Goal: Task Accomplishment & Management: Complete application form

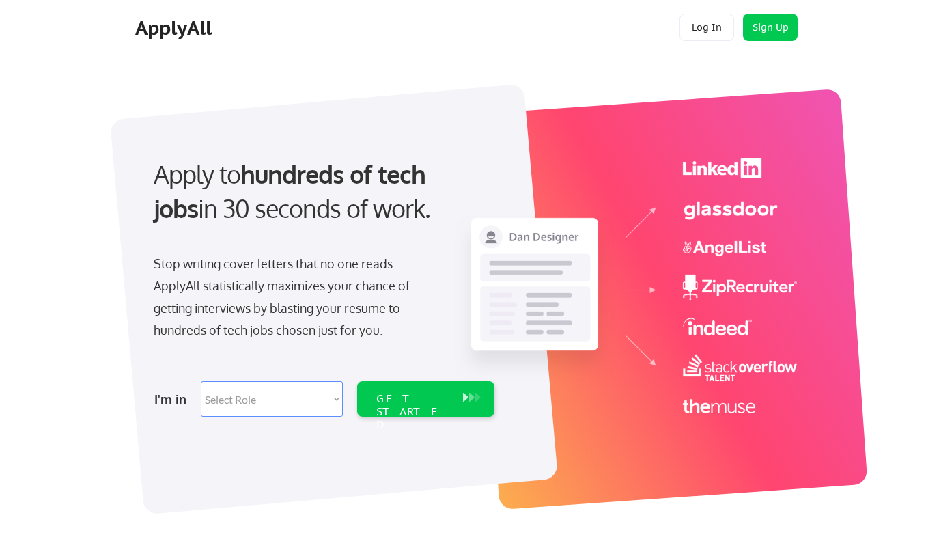
click at [322, 400] on select "Select Role Software Engineering Product Management Customer Success Sales UI/U…" at bounding box center [272, 399] width 142 height 36
select select ""BLANK_1427118194589""
click at [201, 381] on select "Select Role Software Engineering Product Management Customer Success Sales UI/U…" at bounding box center [272, 399] width 142 height 36
click at [425, 400] on div "GET STARTED" at bounding box center [412, 412] width 73 height 40
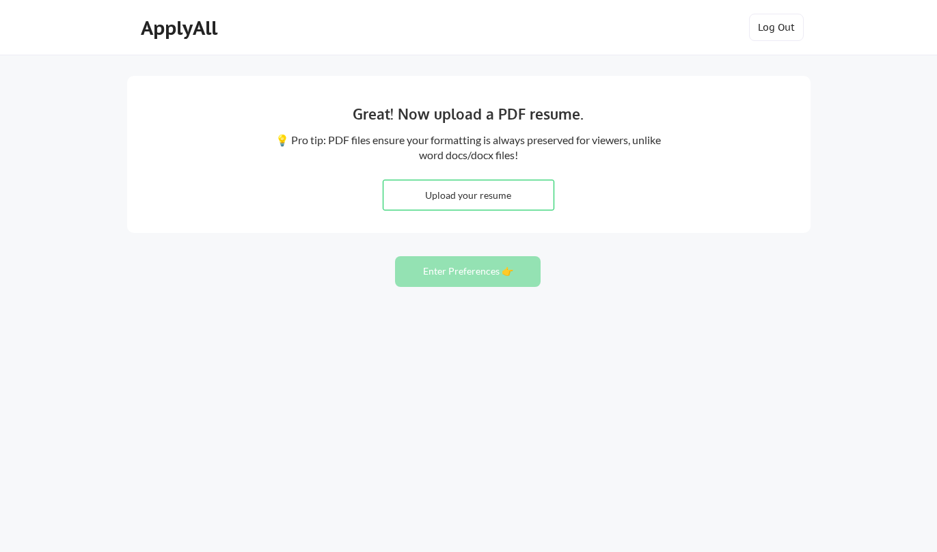
click at [437, 189] on input "file" at bounding box center [468, 194] width 170 height 29
type input "C:\fakepath\2025.08.06 Anderson_Resume.docx"
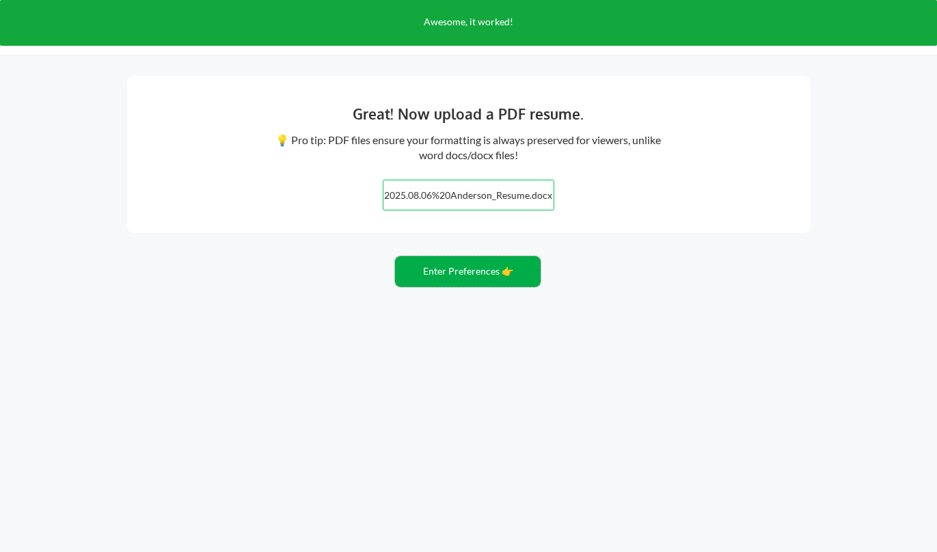
click at [477, 272] on button "Enter Preferences 👉" at bounding box center [468, 271] width 146 height 31
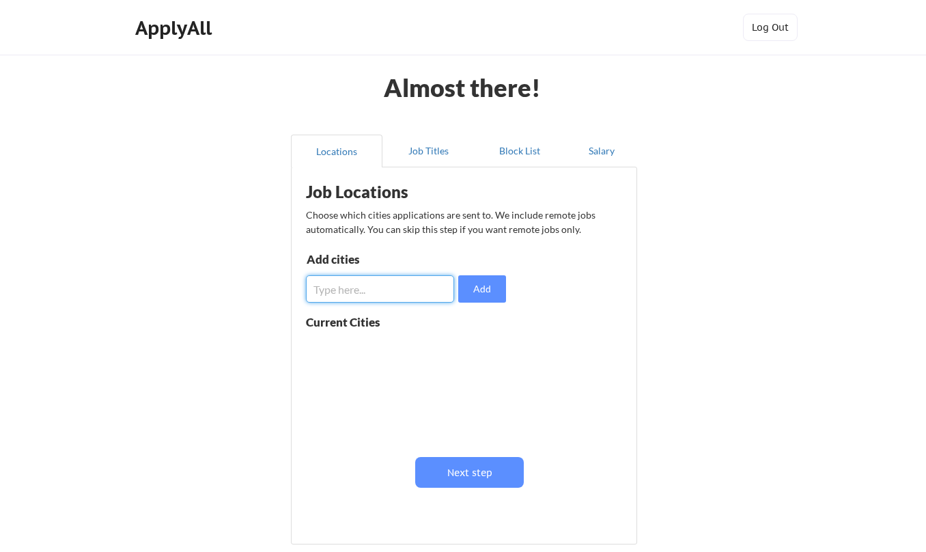
click at [390, 294] on input "input" at bounding box center [380, 288] width 148 height 27
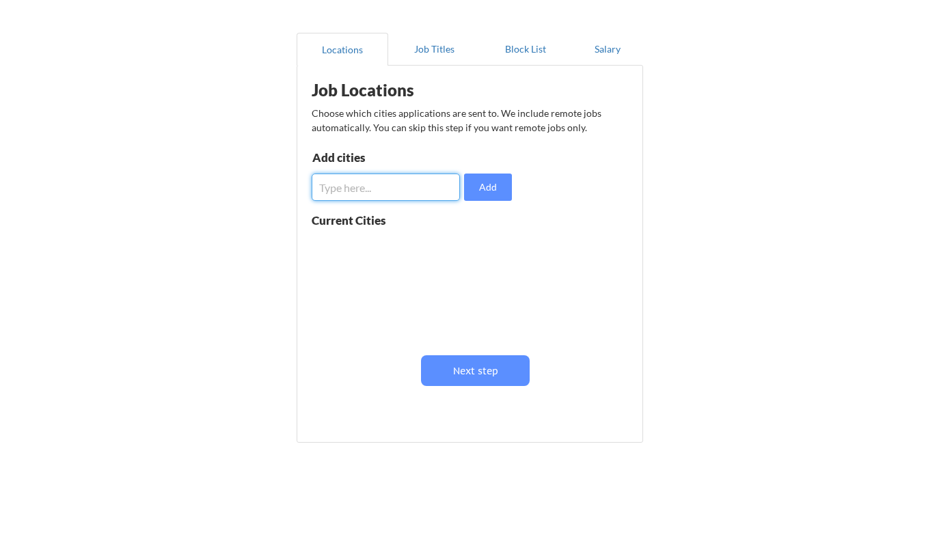
scroll to position [118, 0]
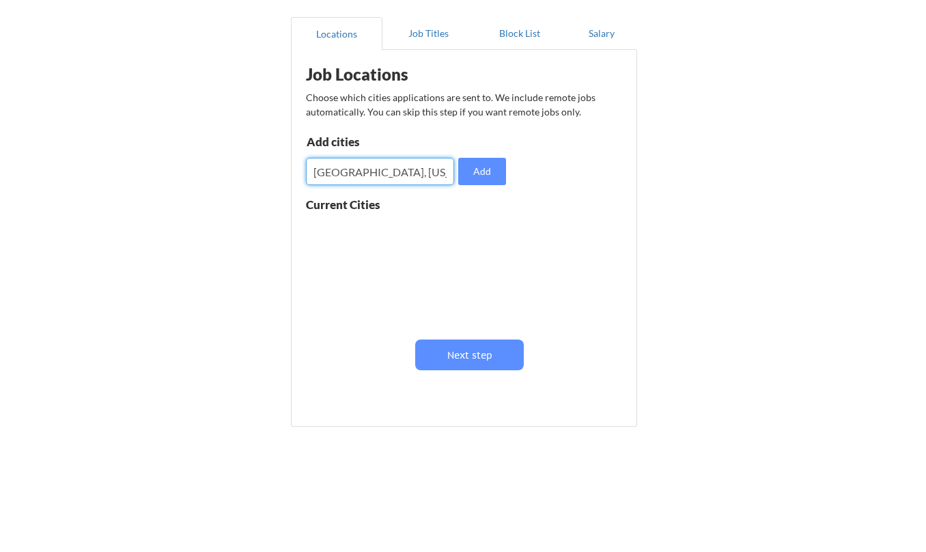
type input "[GEOGRAPHIC_DATA], [US_STATE]"
click at [467, 171] on button "Add" at bounding box center [482, 171] width 48 height 27
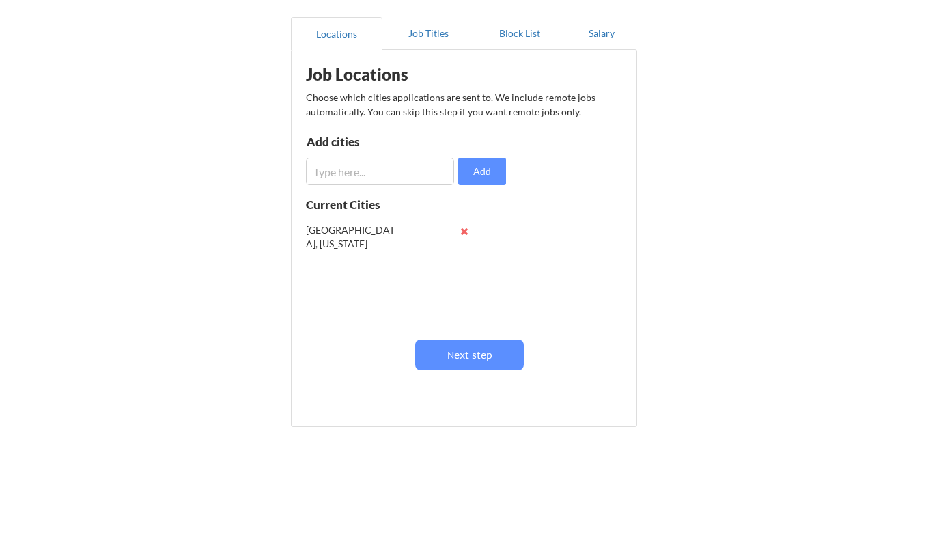
click at [411, 167] on input "input" at bounding box center [380, 171] width 148 height 27
type input "[GEOGRAPHIC_DATA], [US_STATE]"
click at [473, 166] on button "Add" at bounding box center [482, 171] width 48 height 27
click at [406, 178] on input "input" at bounding box center [380, 171] width 148 height 27
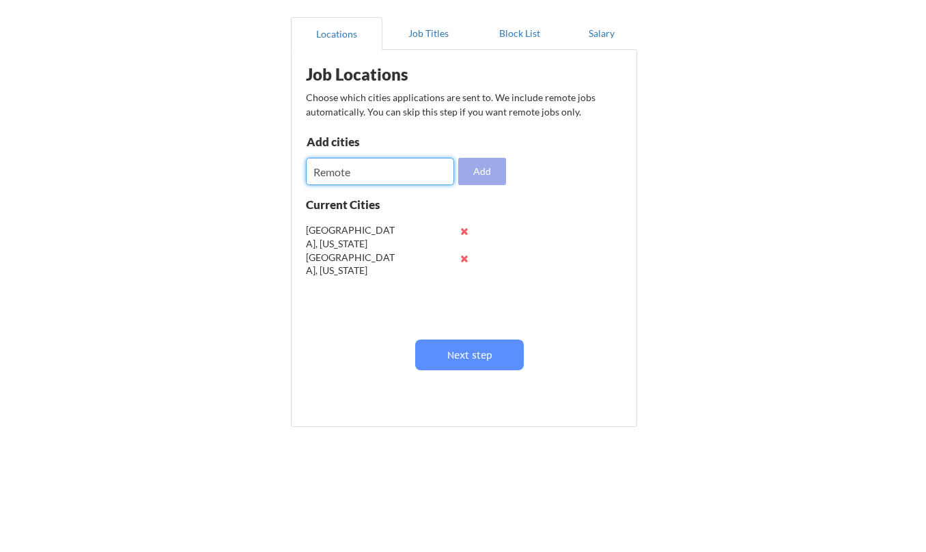
type input "Remote"
click at [484, 170] on button "Add" at bounding box center [482, 171] width 48 height 27
click at [385, 166] on input "input" at bounding box center [380, 171] width 148 height 27
type input "Hybrid"
click at [520, 181] on div "Job Locations Choose which cities applications are sent to. We include remote j…" at bounding box center [467, 233] width 337 height 353
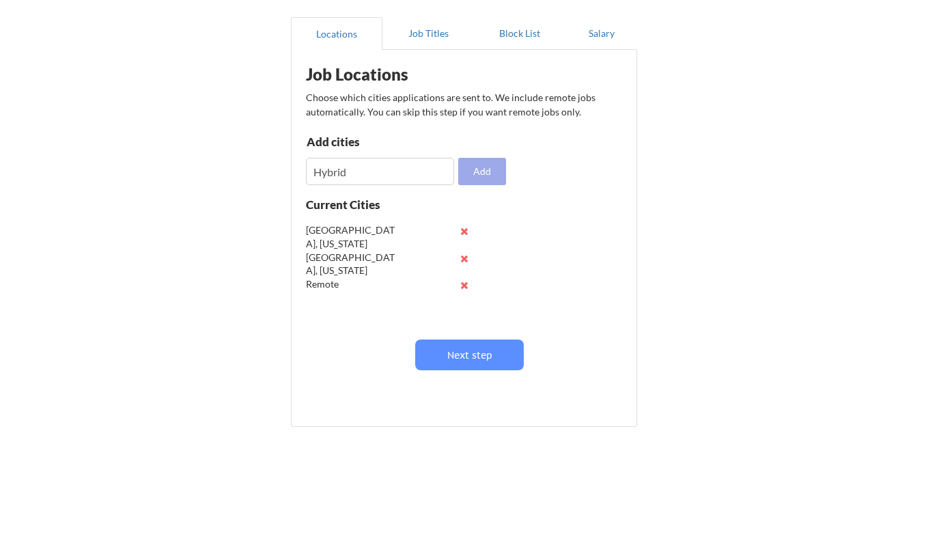
click at [481, 169] on button "Add" at bounding box center [482, 171] width 48 height 27
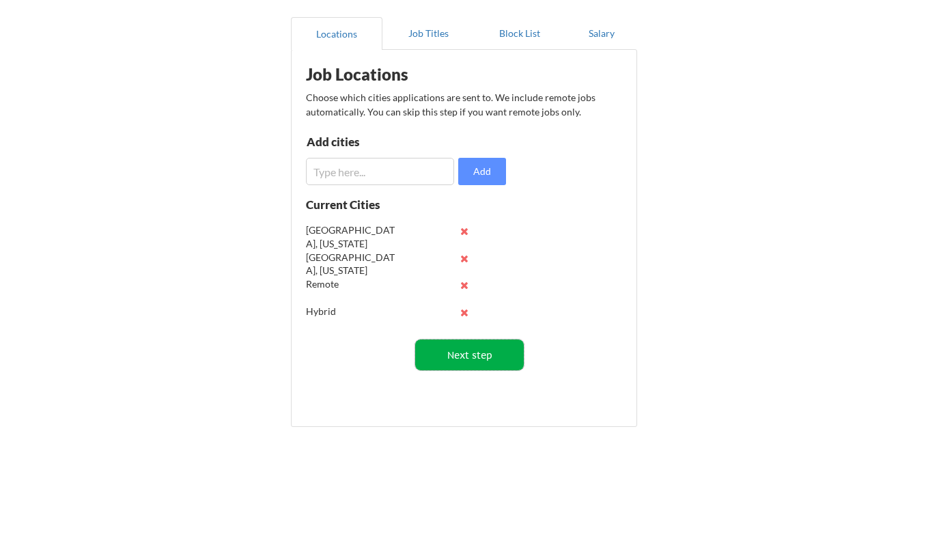
click at [463, 355] on button "Next step" at bounding box center [469, 355] width 109 height 31
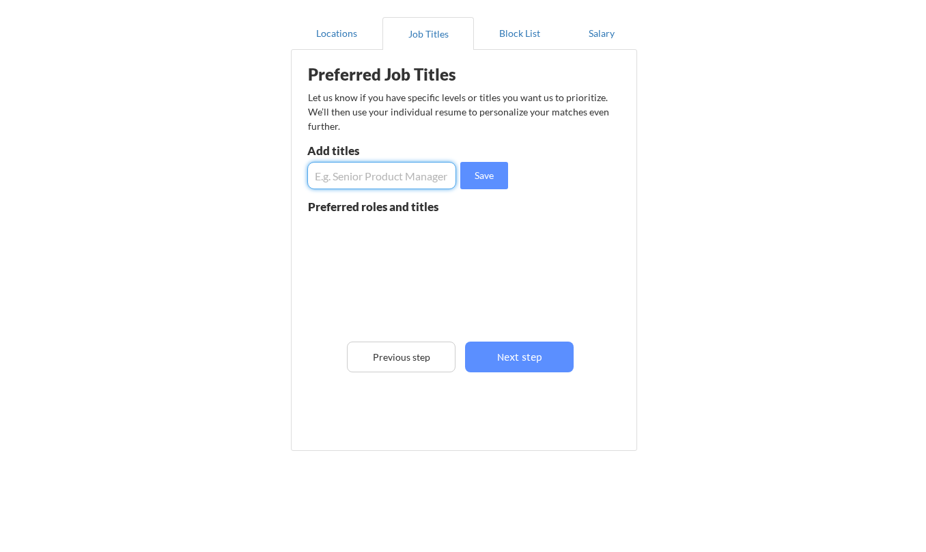
click at [411, 178] on input "input" at bounding box center [381, 175] width 149 height 27
type input "Associate Counsel"
click at [483, 178] on button "Save" at bounding box center [484, 175] width 48 height 27
click at [346, 179] on input "input" at bounding box center [381, 175] width 149 height 27
type input "General Counsel"
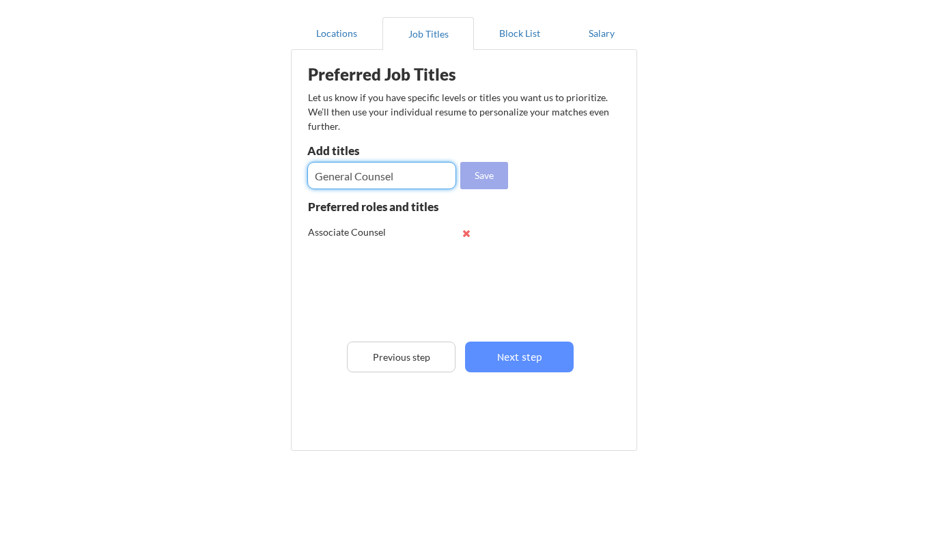
click at [480, 176] on button "Save" at bounding box center [484, 175] width 48 height 27
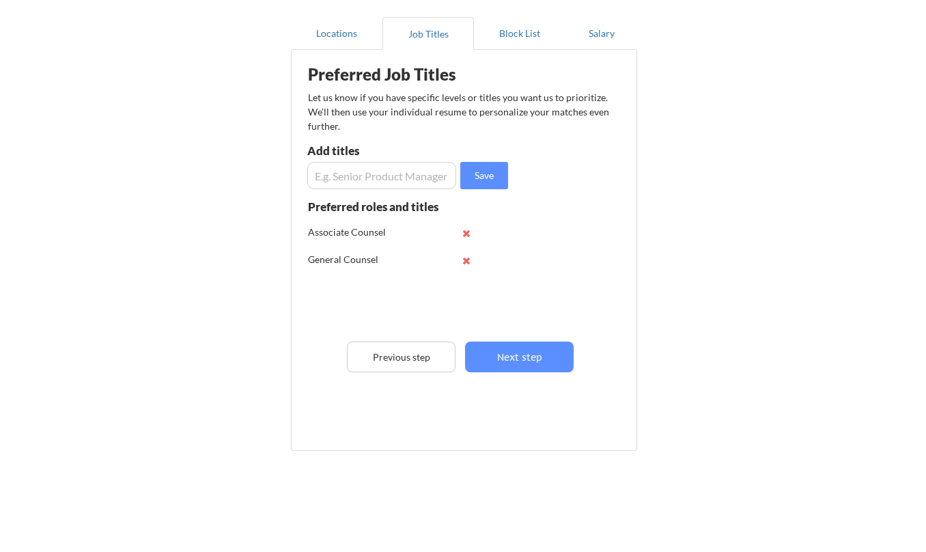
click at [380, 176] on input "input" at bounding box center [381, 175] width 149 height 27
type input "Litigation"
click at [468, 174] on button "Save" at bounding box center [484, 175] width 48 height 27
click at [361, 172] on input "input" at bounding box center [381, 175] width 149 height 27
type input "Counsel"
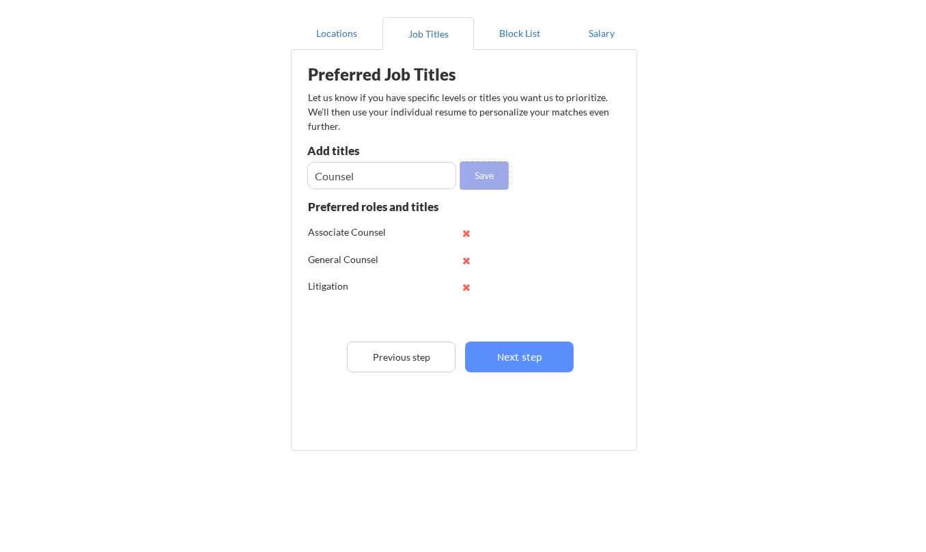
click at [498, 174] on button "Save" at bounding box center [484, 175] width 48 height 27
click at [385, 177] on input "input" at bounding box center [381, 175] width 149 height 27
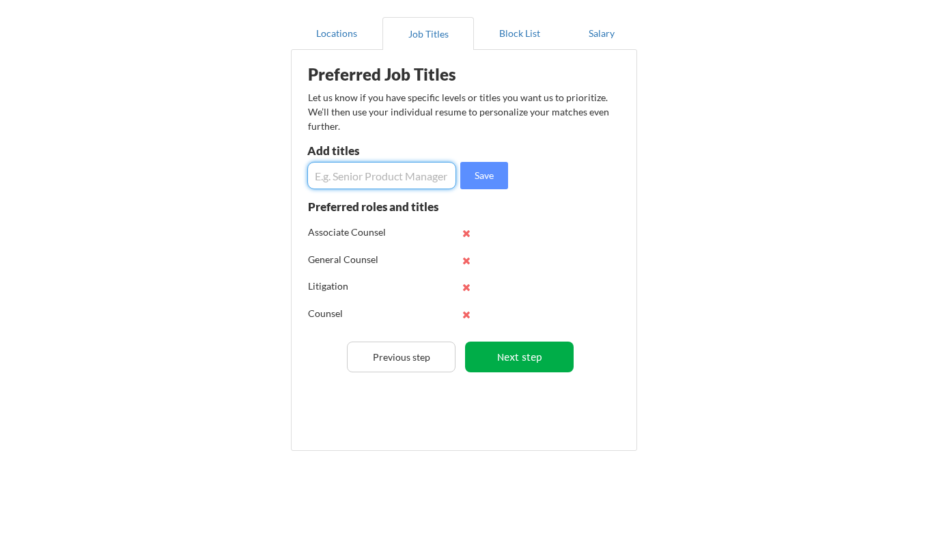
click at [511, 350] on button "Next step" at bounding box center [519, 357] width 109 height 31
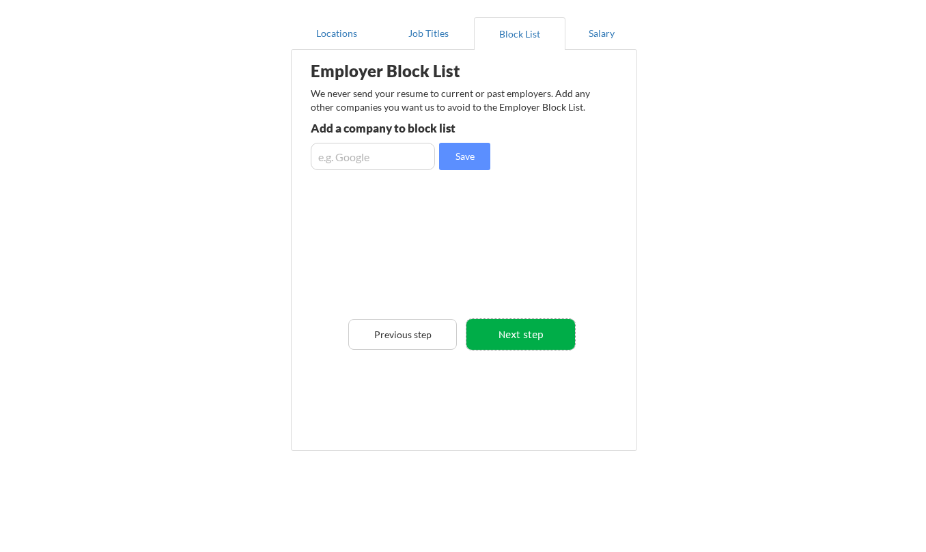
click at [520, 335] on button "Next step" at bounding box center [521, 334] width 109 height 31
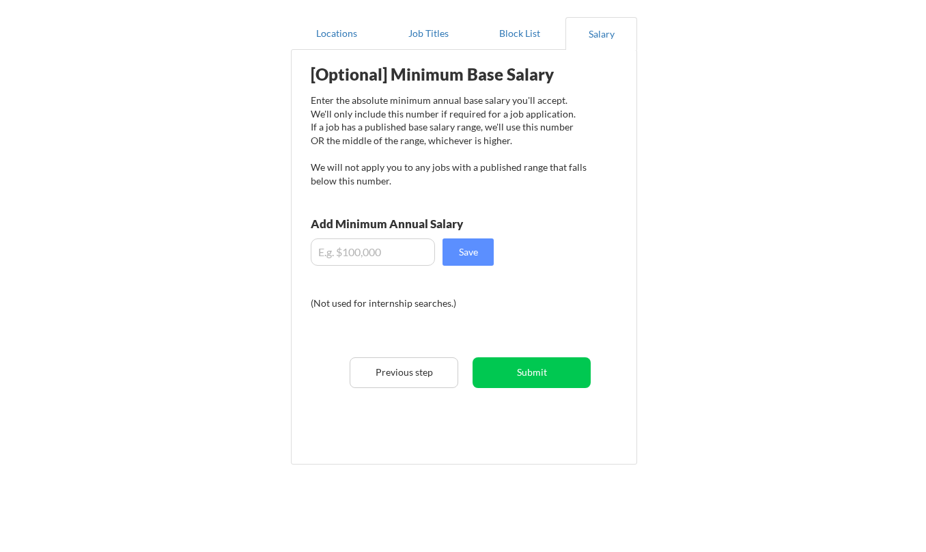
click at [388, 249] on input "input" at bounding box center [373, 251] width 124 height 27
type input "$200,000"
click at [465, 253] on button "Save" at bounding box center [468, 251] width 51 height 27
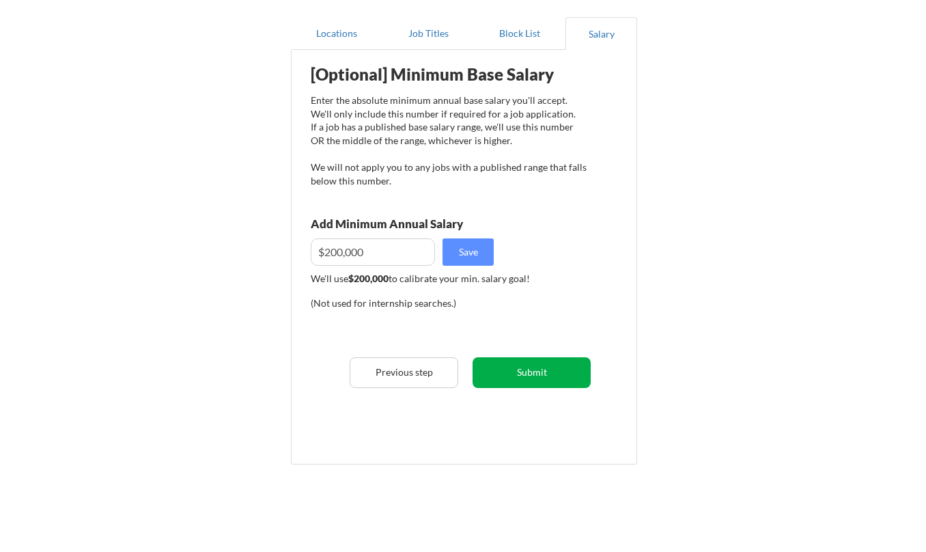
click at [523, 374] on button "Submit" at bounding box center [532, 372] width 118 height 31
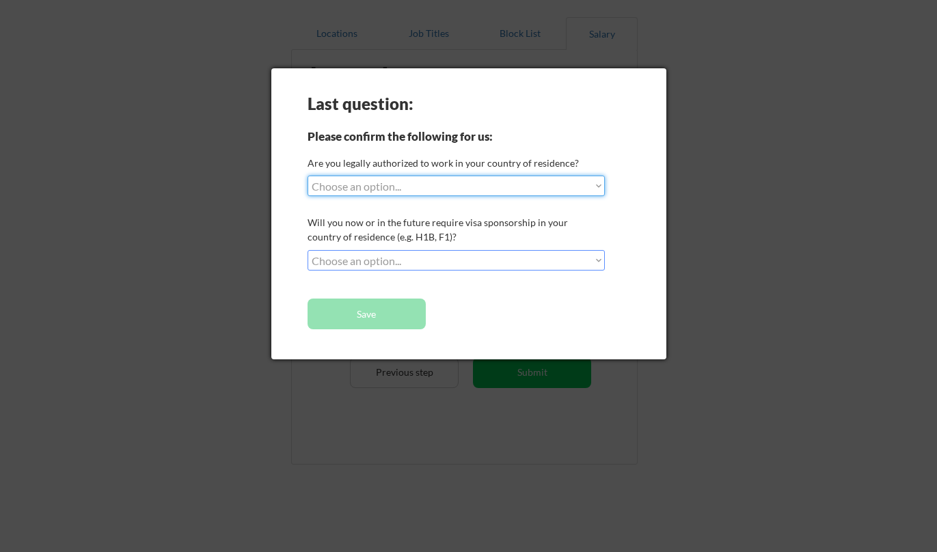
click at [456, 185] on select "Choose an option... Yes, I am a US Citizen Yes, I am a Canadian Citizen Yes, I …" at bounding box center [455, 186] width 297 height 20
select select ""yes__i_am_a_us_citizen""
click at [307, 176] on select "Choose an option... Yes, I am a US Citizen Yes, I am a Canadian Citizen Yes, I …" at bounding box center [455, 186] width 297 height 20
click at [413, 262] on select "Choose an option... No, I will not need sponsorship Yes, I will need sponsorship" at bounding box center [455, 260] width 297 height 20
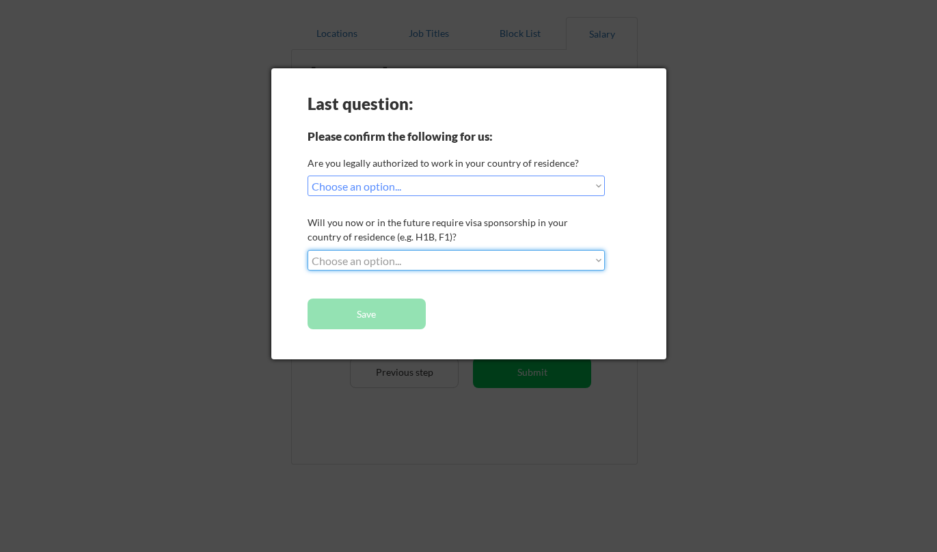
select select ""no__i_will_not_need_sponsorship""
click at [307, 250] on select "Choose an option... No, I will not need sponsorship Yes, I will need sponsorship" at bounding box center [455, 260] width 297 height 20
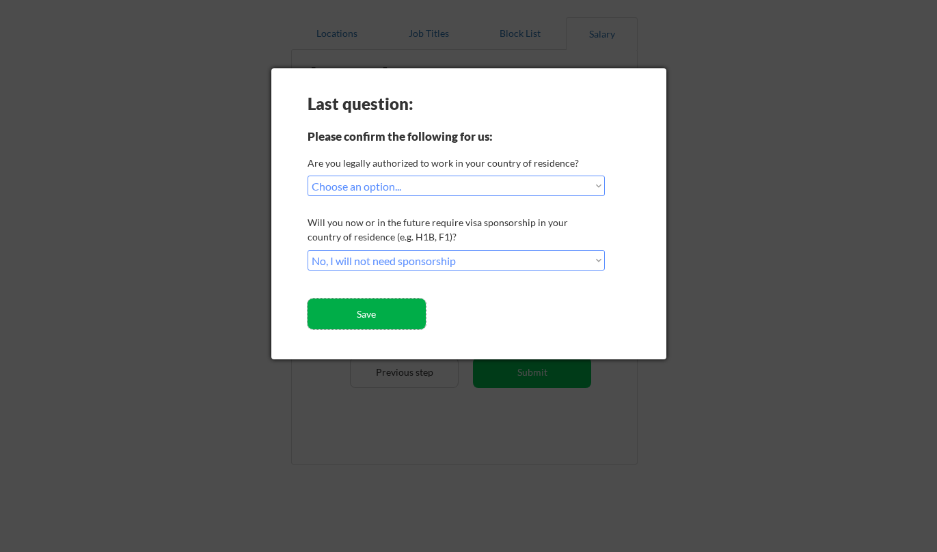
click at [377, 309] on button "Save" at bounding box center [366, 314] width 118 height 31
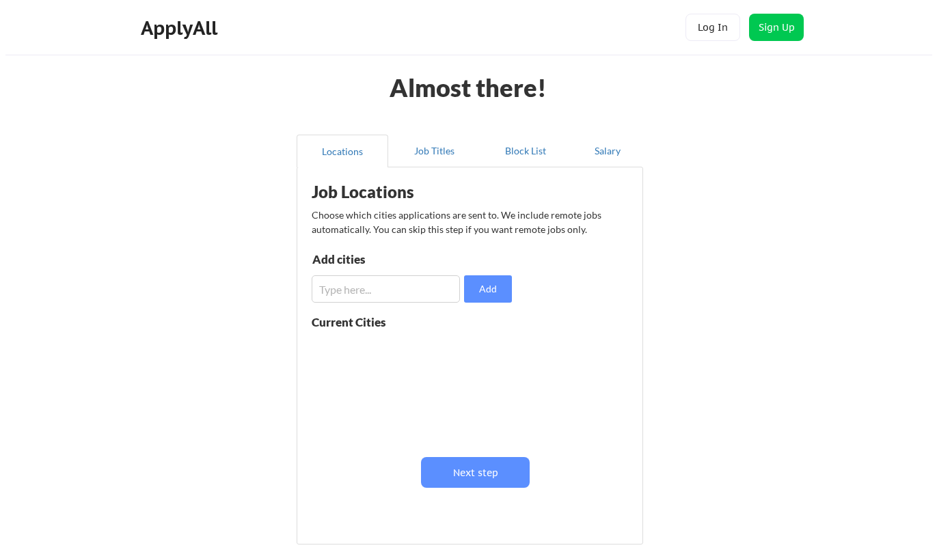
scroll to position [118, 0]
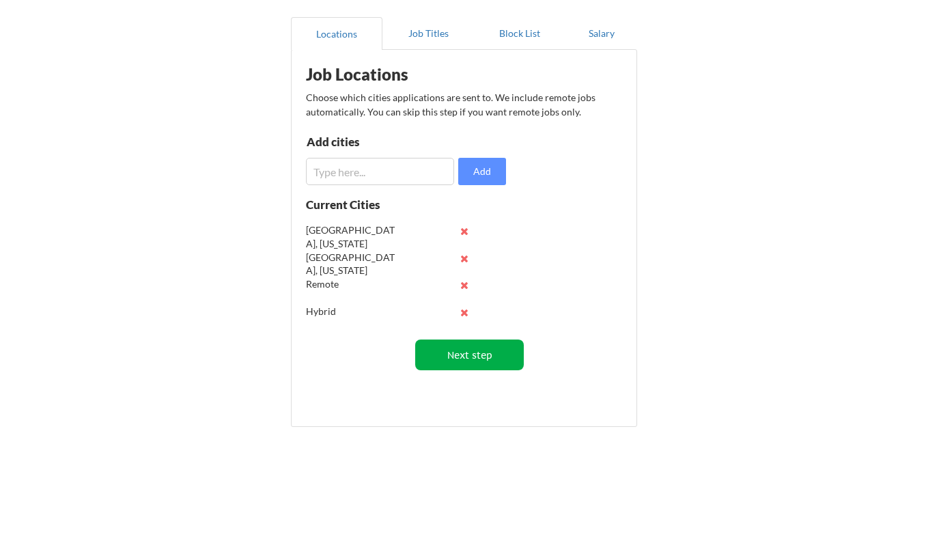
click at [467, 355] on button "Next step" at bounding box center [469, 355] width 109 height 31
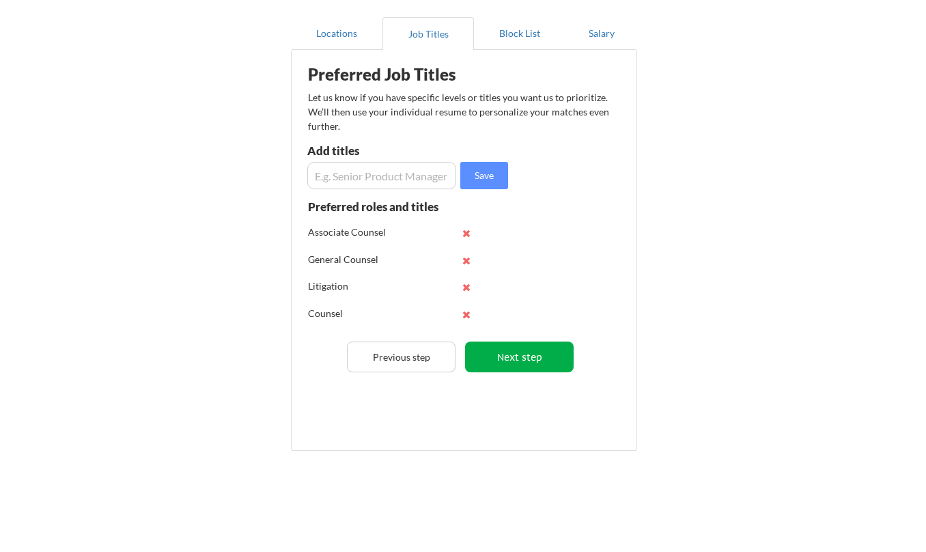
click at [502, 348] on button "Next step" at bounding box center [519, 357] width 109 height 31
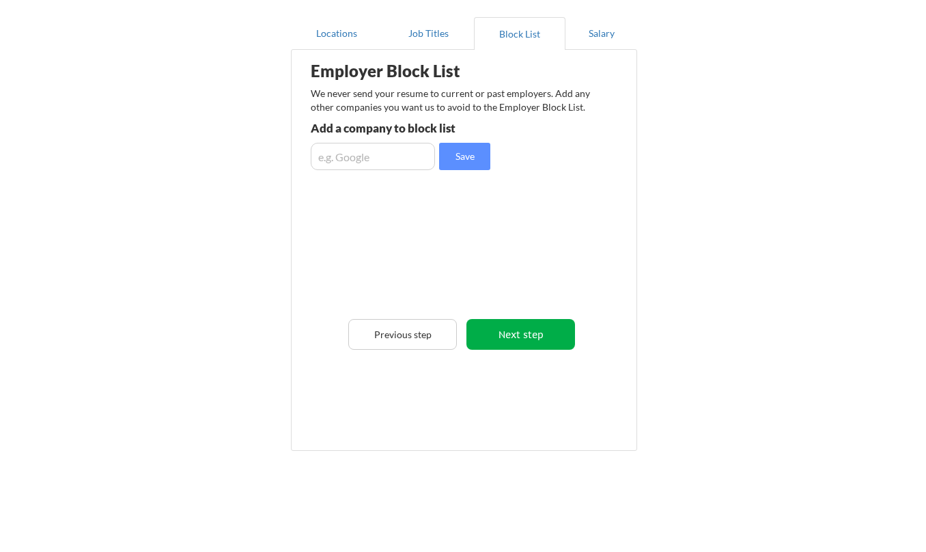
click at [525, 340] on button "Next step" at bounding box center [521, 334] width 109 height 31
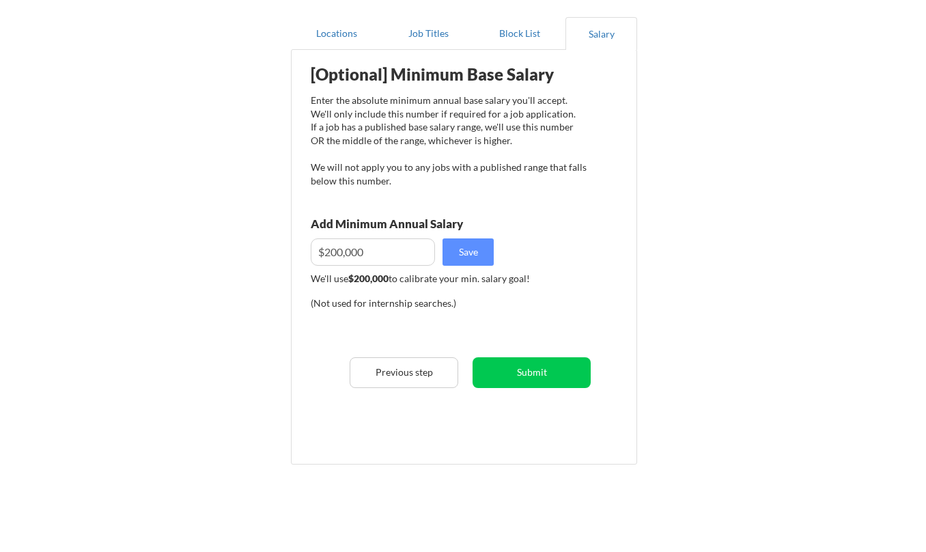
click at [535, 364] on button "Submit" at bounding box center [532, 372] width 118 height 31
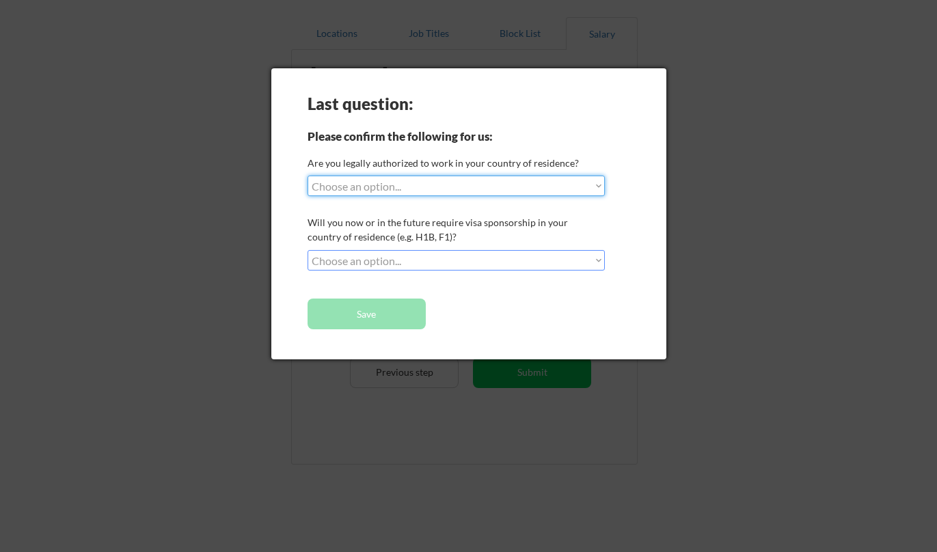
click at [410, 189] on select "Choose an option... Yes, I am a US Citizen Yes, I am a Canadian Citizen Yes, I …" at bounding box center [455, 186] width 297 height 20
select select ""yes__i_am_a_us_citizen""
click at [307, 176] on select "Choose an option... Yes, I am a US Citizen Yes, I am a Canadian Citizen Yes, I …" at bounding box center [455, 186] width 297 height 20
click at [410, 250] on div "Last question: Please confirm the following for us: Are you legally authorized …" at bounding box center [468, 213] width 395 height 291
click at [403, 262] on select "Choose an option... No, I will not need sponsorship Yes, I will need sponsorship" at bounding box center [455, 260] width 297 height 20
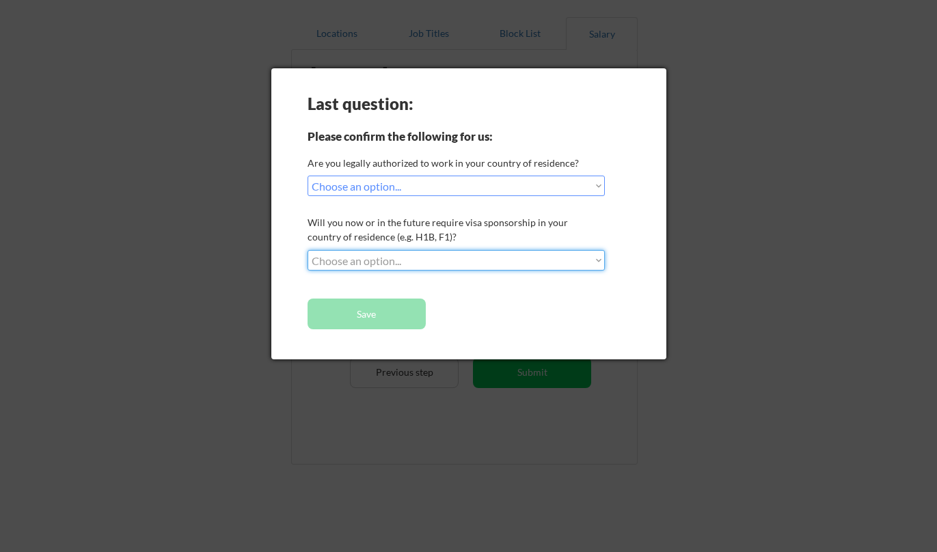
select select ""no__i_will_not_need_sponsorship""
click at [307, 250] on select "Choose an option... No, I will not need sponsorship Yes, I will need sponsorship" at bounding box center [455, 260] width 297 height 20
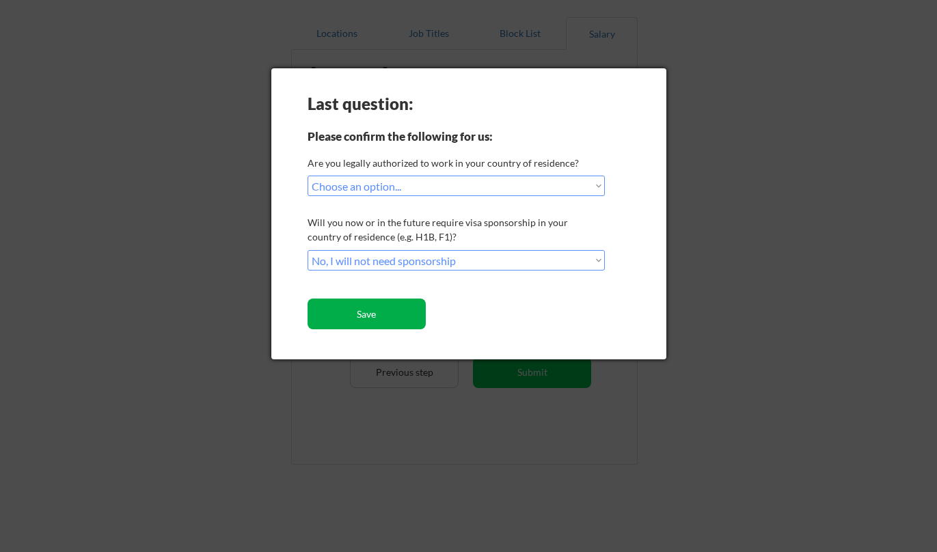
click at [391, 313] on button "Save" at bounding box center [366, 314] width 118 height 31
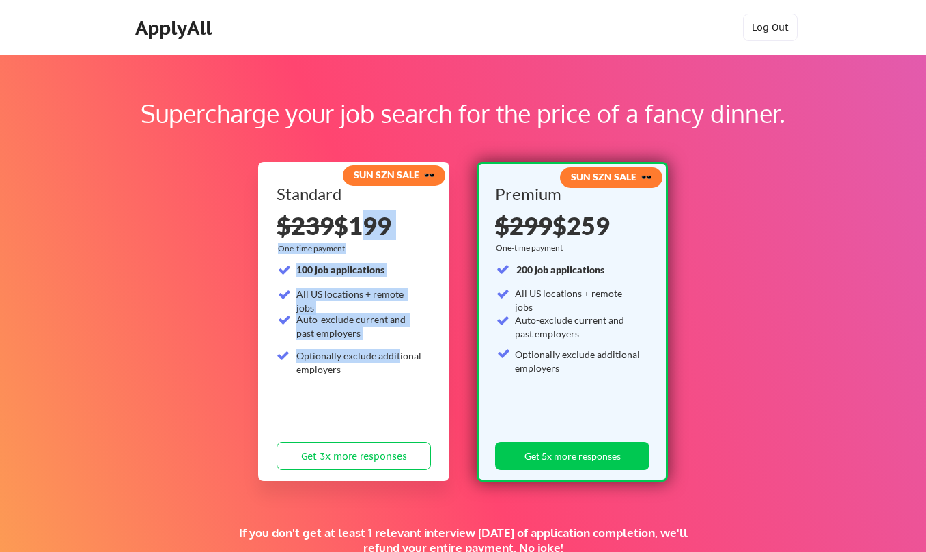
drag, startPoint x: 348, startPoint y: 226, endPoint x: 411, endPoint y: 361, distance: 148.5
click at [397, 360] on div "Standard $239 $199 One-time payment 100 job applications All US locations + rem…" at bounding box center [354, 331] width 154 height 290
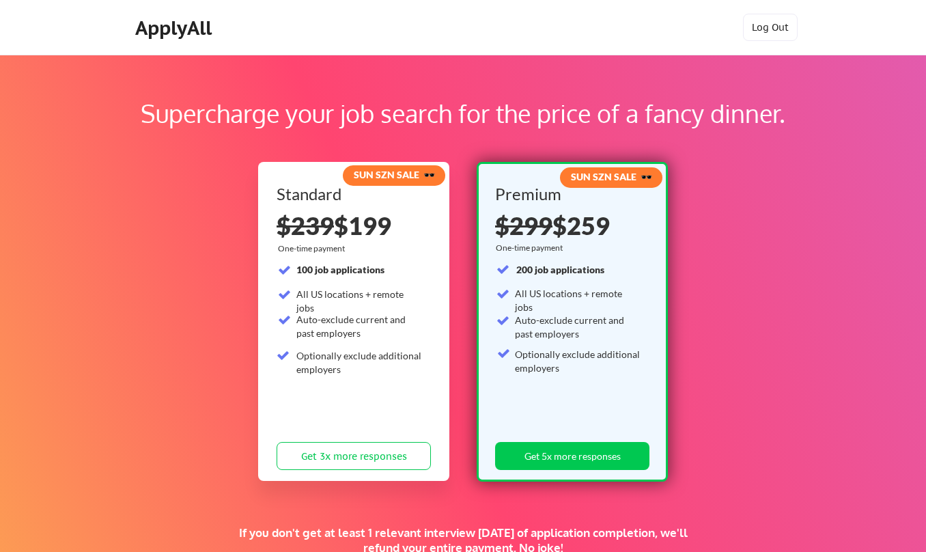
click at [562, 365] on div "Optionally exclude additional employers" at bounding box center [578, 361] width 126 height 27
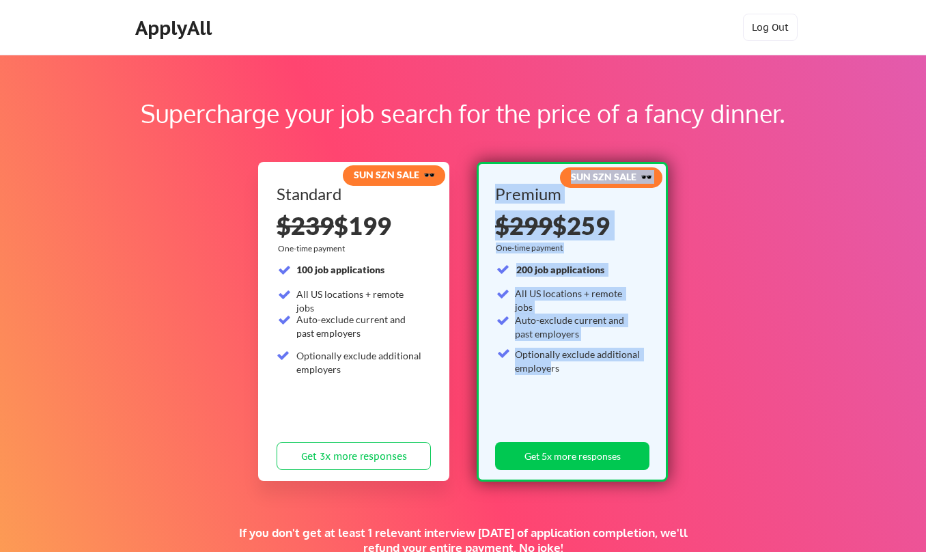
drag, startPoint x: 551, startPoint y: 366, endPoint x: 492, endPoint y: 354, distance: 60.7
click at [492, 354] on div "SUN SZN SALE 🕶️ Premium $299 $259 One-time payment 200 job applications All US …" at bounding box center [572, 322] width 191 height 320
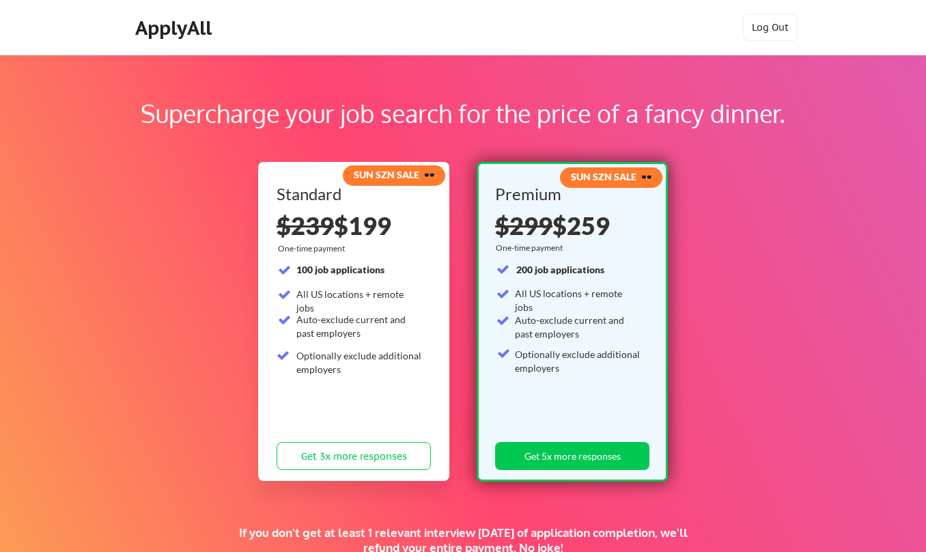
click at [366, 363] on div "Optionally exclude additional employers" at bounding box center [359, 362] width 126 height 27
click at [398, 450] on button "Get 3x more responses" at bounding box center [354, 456] width 154 height 28
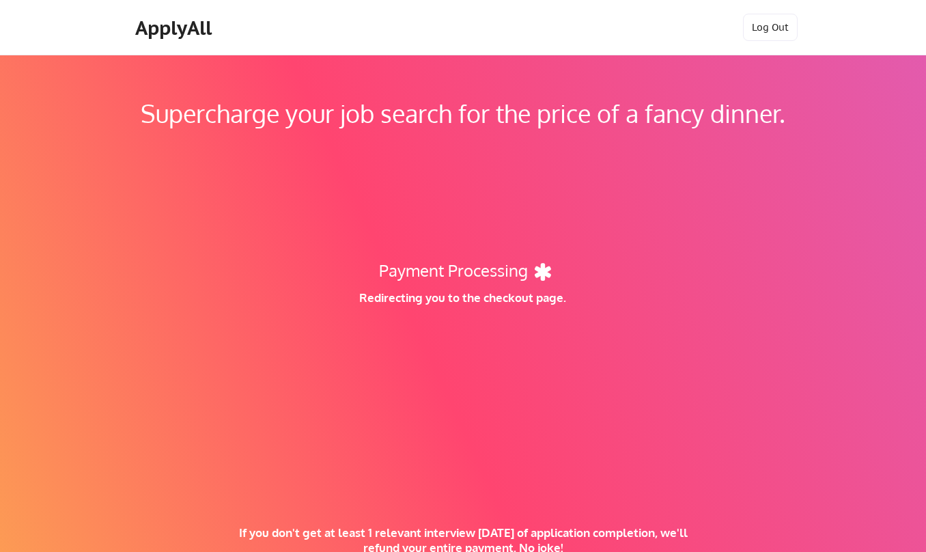
scroll to position [9, 0]
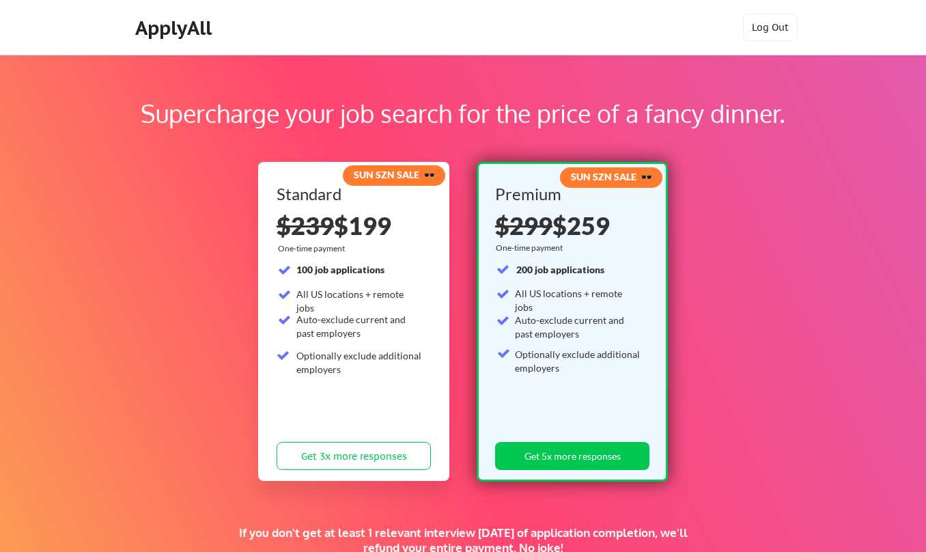
click at [162, 27] on div "ApplyAll" at bounding box center [175, 27] width 81 height 23
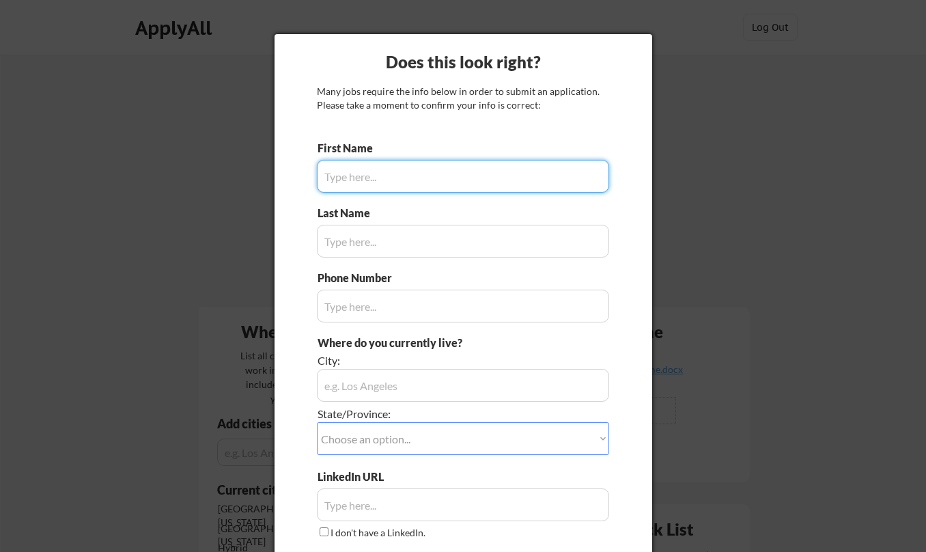
click at [472, 188] on input "input" at bounding box center [463, 176] width 292 height 33
type input "[PERSON_NAME]"
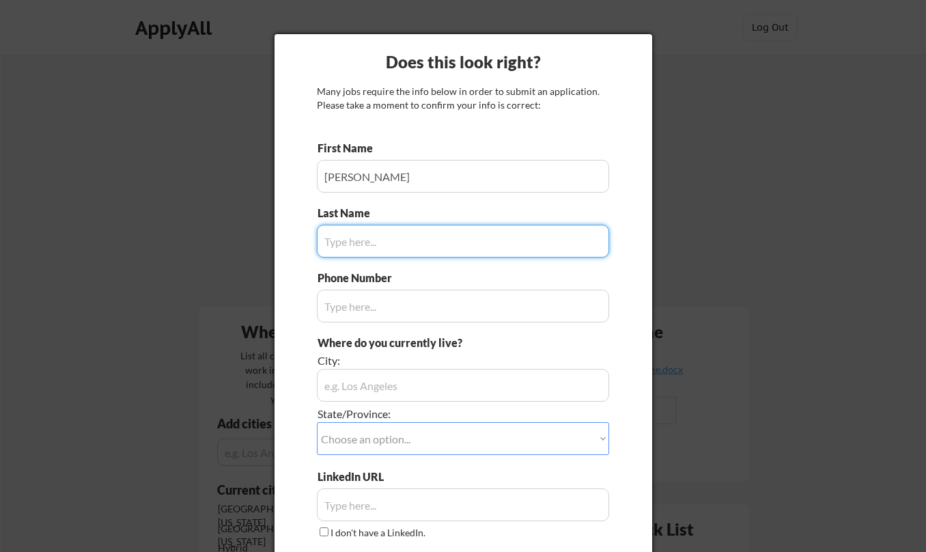
click at [407, 247] on input "input" at bounding box center [463, 241] width 292 height 33
type input "[PERSON_NAME] II"
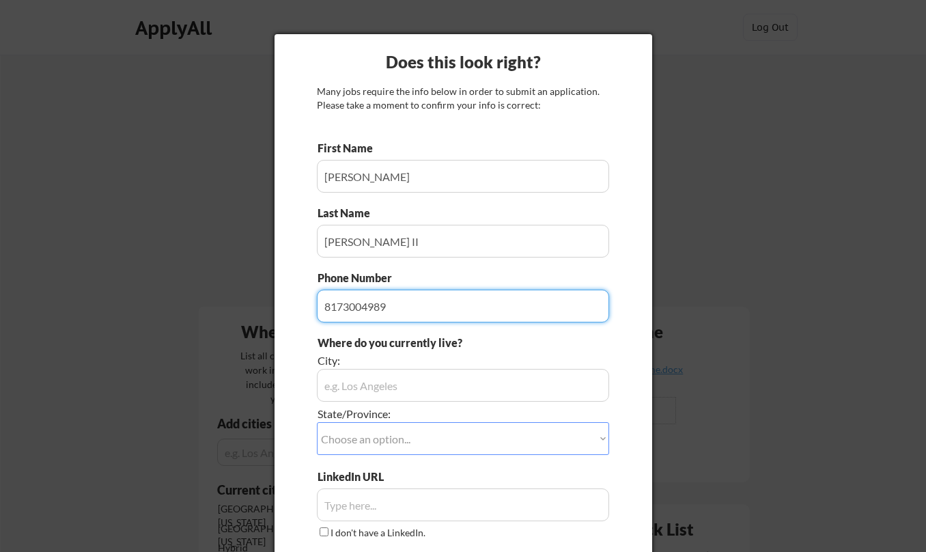
type input "8173004989"
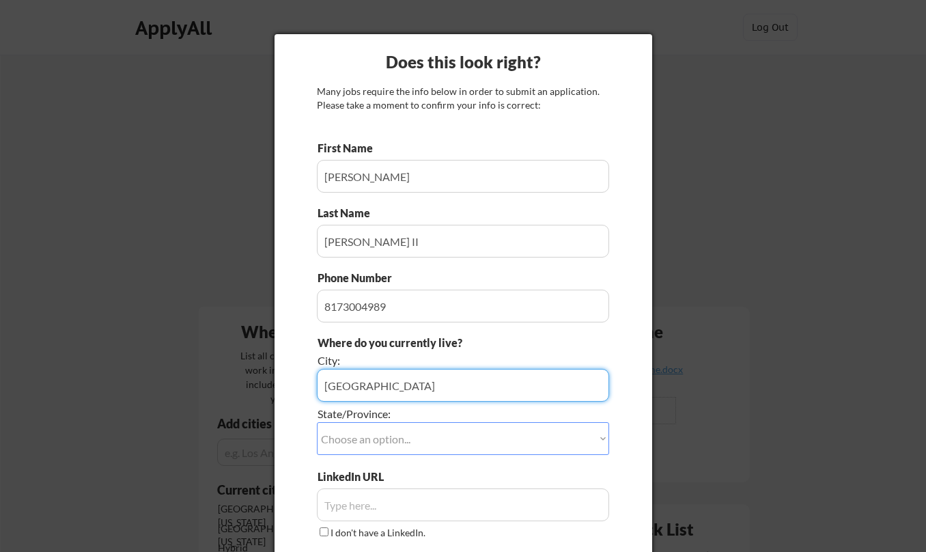
type input "[GEOGRAPHIC_DATA]"
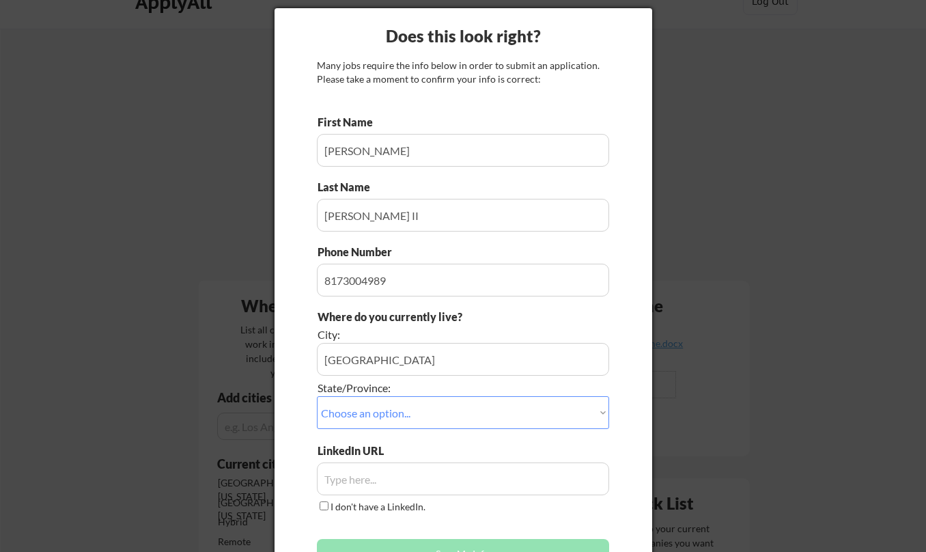
scroll to position [27, 0]
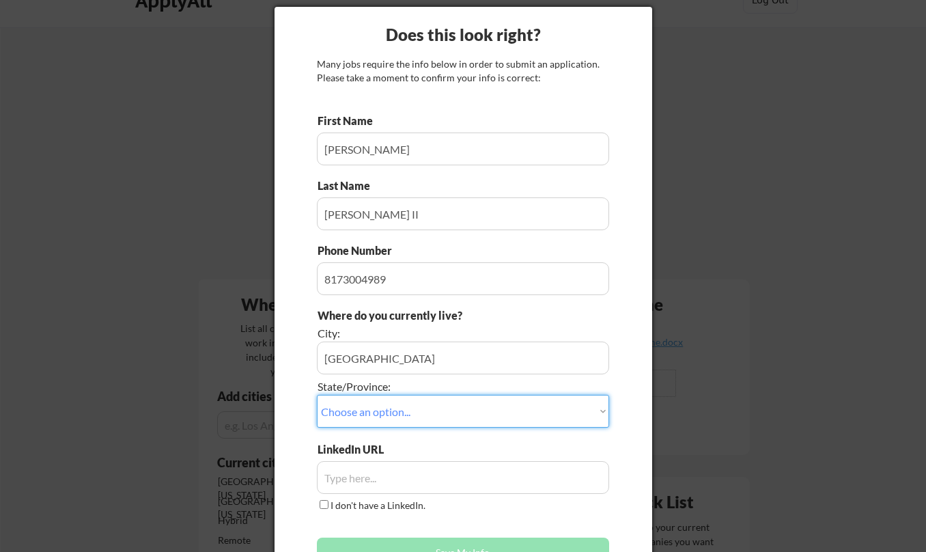
click at [512, 407] on select "Choose an option... Other/Not Applicable [US_STATE] [US_STATE] [GEOGRAPHIC_DATA…" at bounding box center [463, 411] width 292 height 33
select select ""[US_STATE]""
click at [317, 395] on select "Choose an option... Other/Not Applicable [US_STATE] [US_STATE] [GEOGRAPHIC_DATA…" at bounding box center [463, 411] width 292 height 33
click at [411, 284] on input "input" at bounding box center [463, 278] width 292 height 33
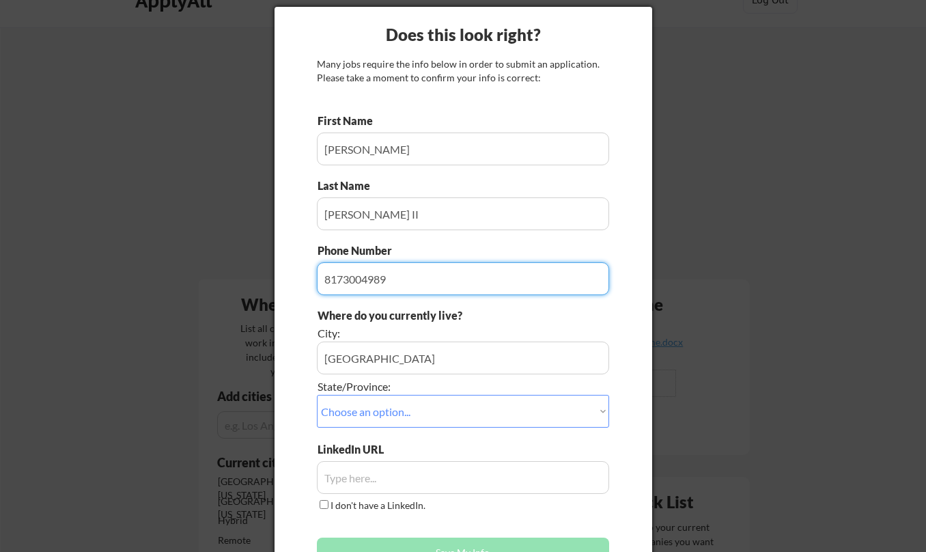
click at [411, 284] on input "input" at bounding box center [463, 278] width 292 height 33
type input "8173004989"
click at [418, 309] on div "Where do you currently live?" at bounding box center [425, 315] width 215 height 15
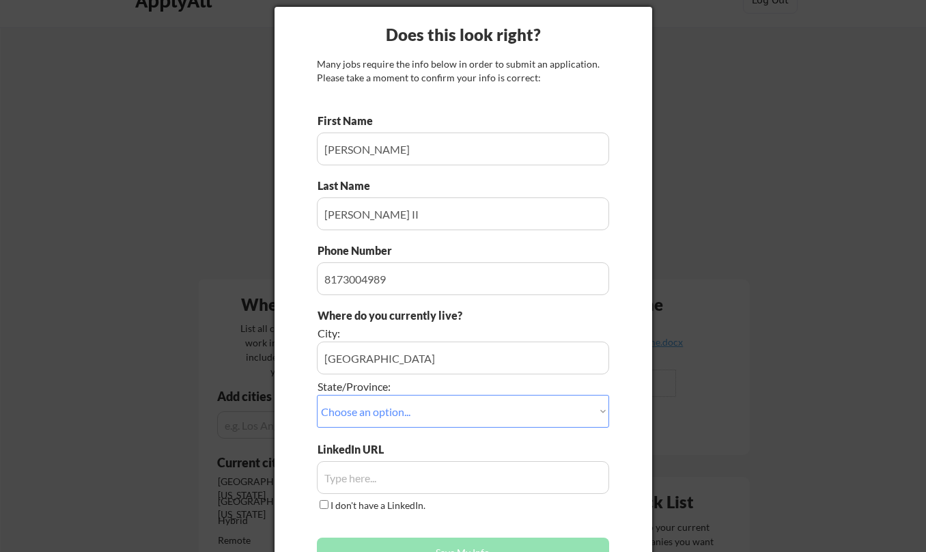
click at [432, 215] on input "input" at bounding box center [463, 213] width 292 height 33
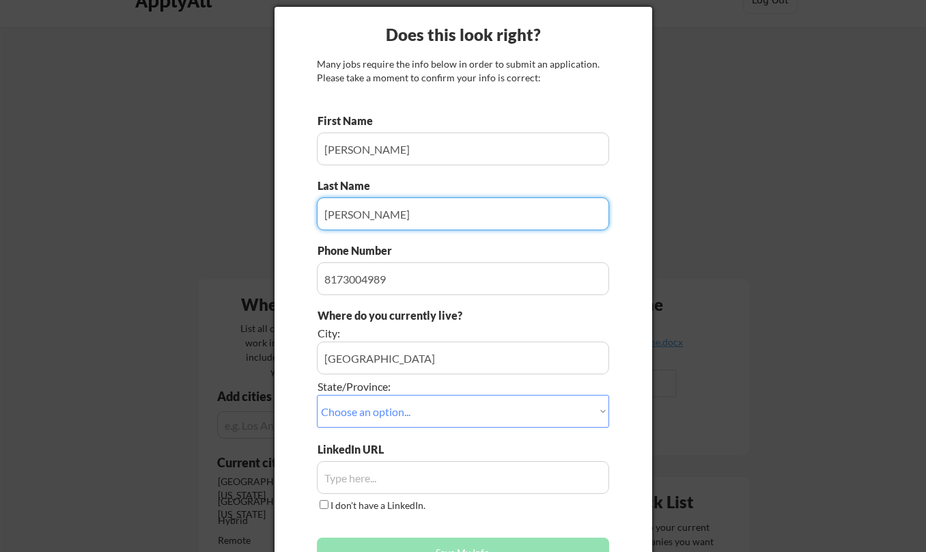
type input "[PERSON_NAME]"
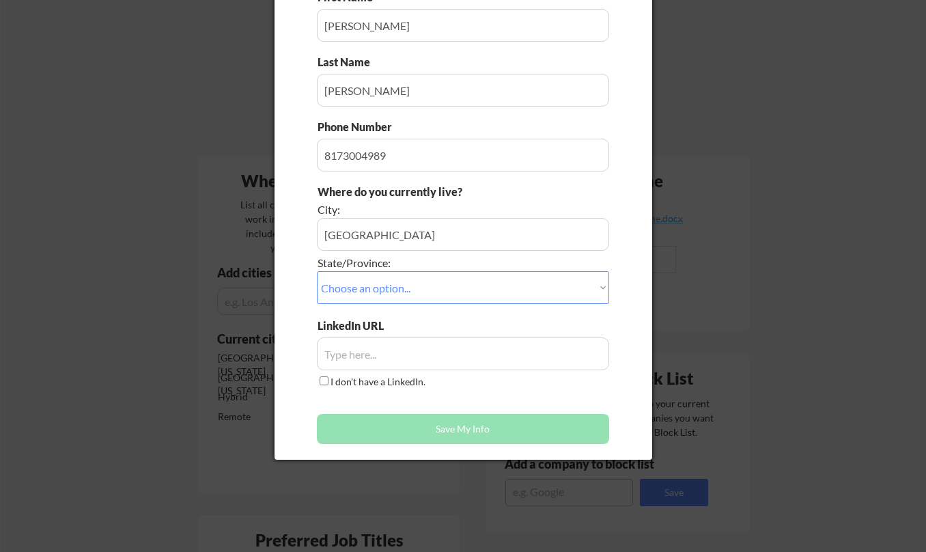
scroll to position [164, 0]
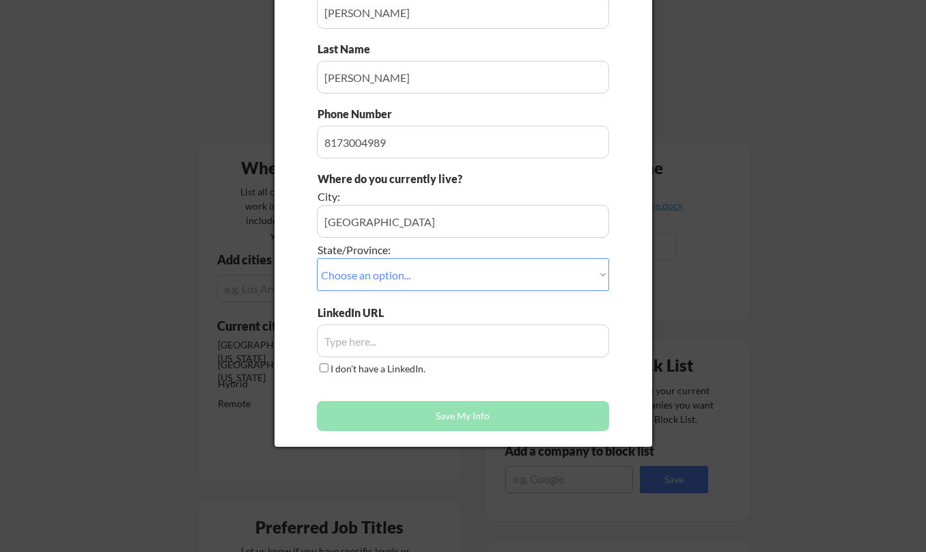
click at [415, 343] on input "input" at bounding box center [463, 341] width 292 height 33
click at [412, 332] on input "input" at bounding box center [463, 341] width 292 height 33
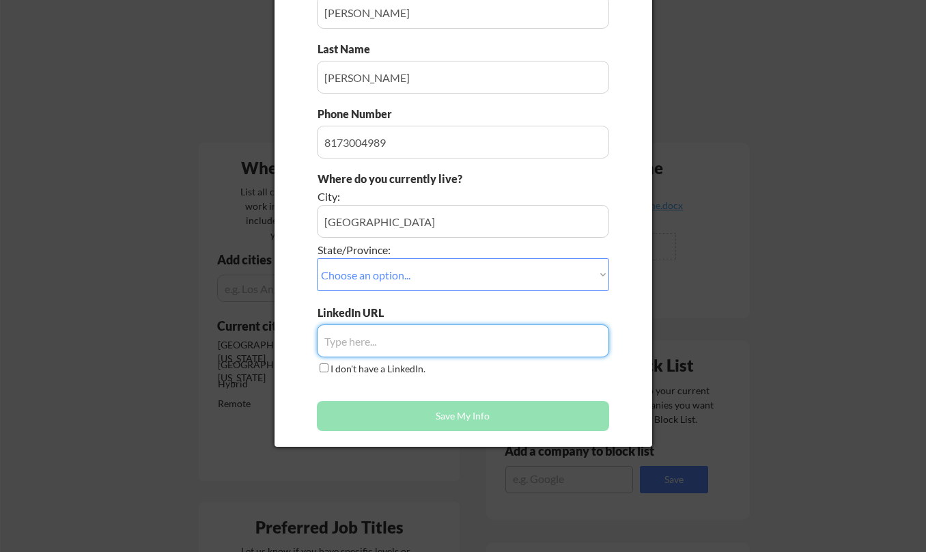
paste input "[DOMAIN_NAME][URL]"
type input "[DOMAIN_NAME][URL]"
click at [446, 411] on button "Save My Info" at bounding box center [463, 416] width 292 height 30
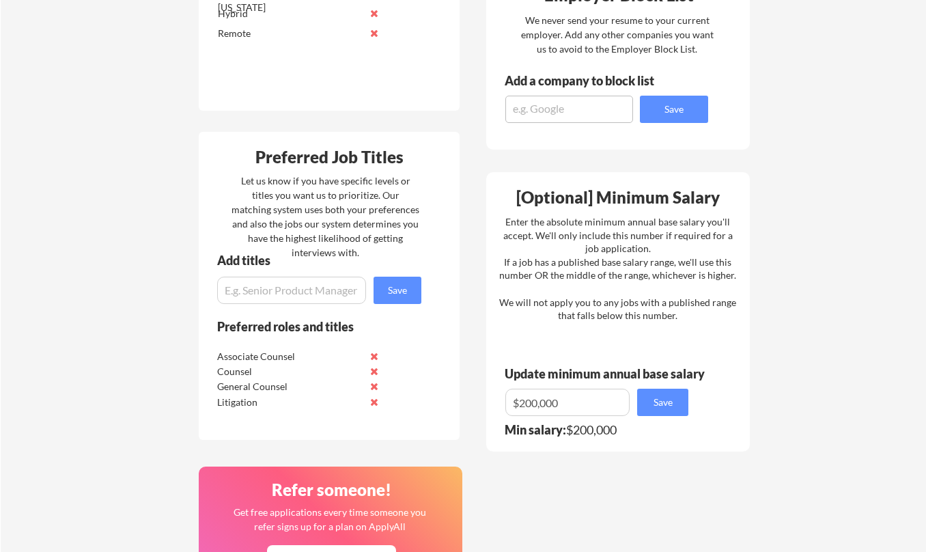
scroll to position [547, 0]
